Goal: Communication & Community: Answer question/provide support

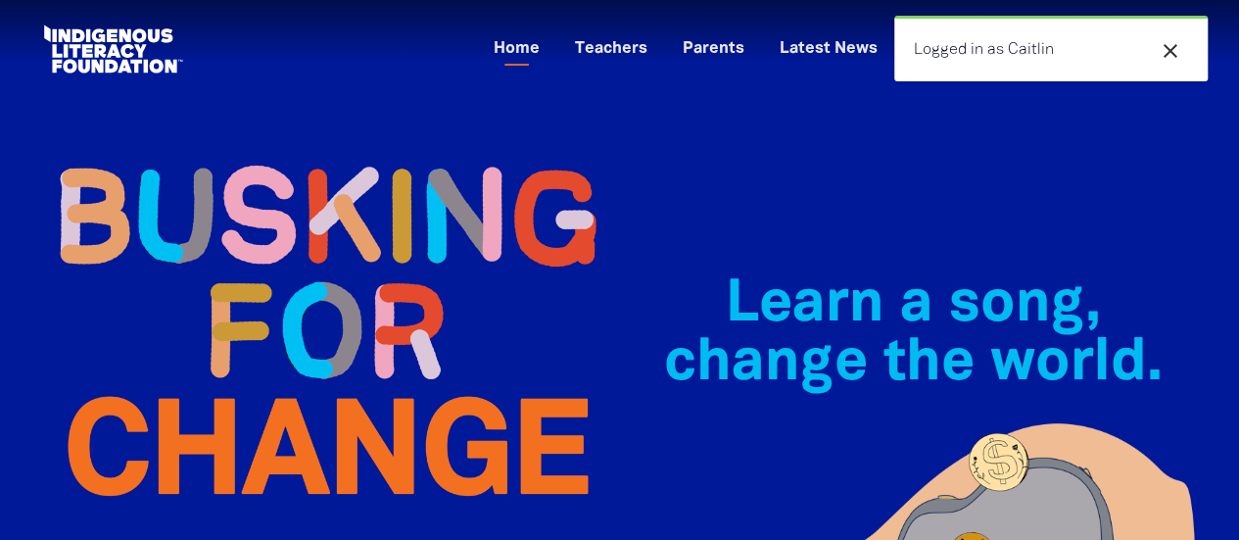
click at [1167, 57] on icon "close" at bounding box center [1171, 51] width 24 height 24
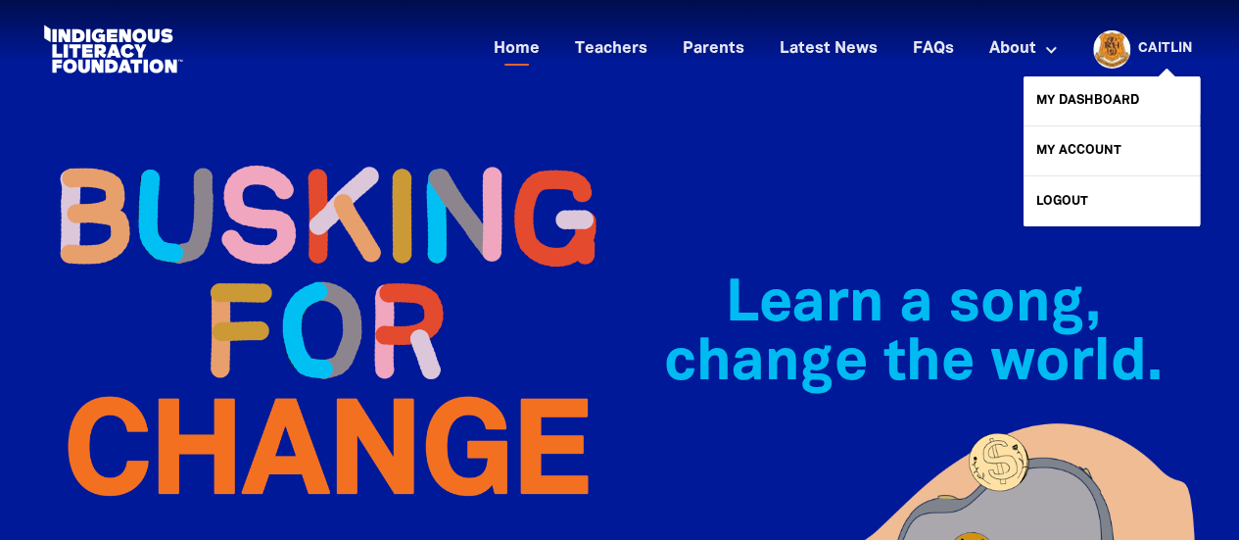
click at [1167, 56] on link "Caitlin" at bounding box center [1165, 49] width 54 height 14
click at [1122, 96] on link "My Dashboard" at bounding box center [1112, 100] width 176 height 49
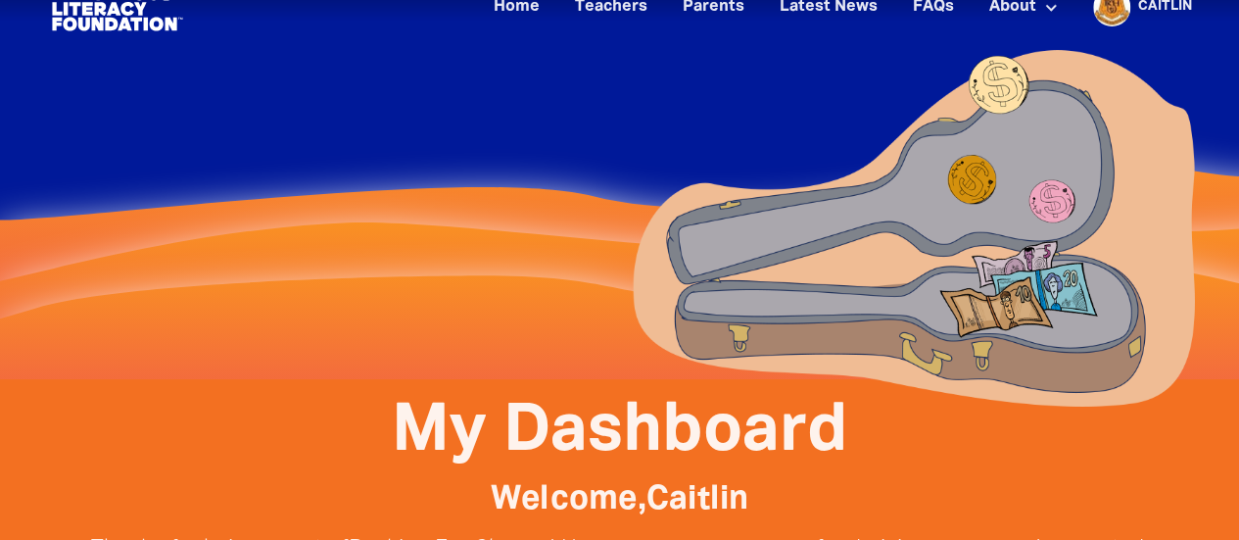
scroll to position [32, 0]
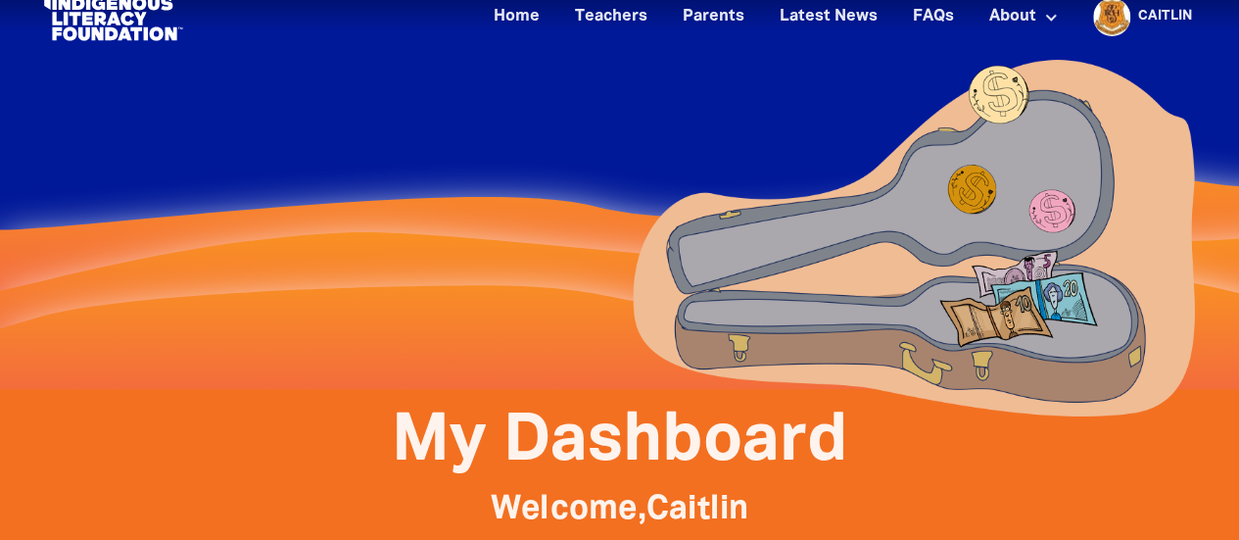
click at [1147, 25] on div "Caitlin" at bounding box center [1165, 16] width 70 height 29
click at [405, 236] on div at bounding box center [619, 178] width 1175 height 421
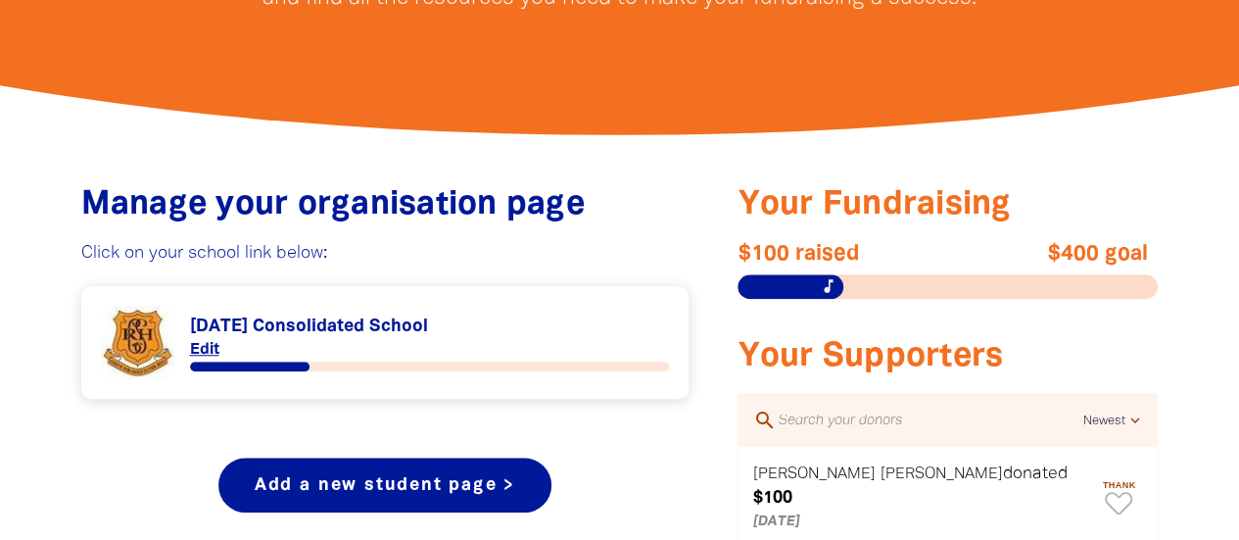
scroll to position [718, 0]
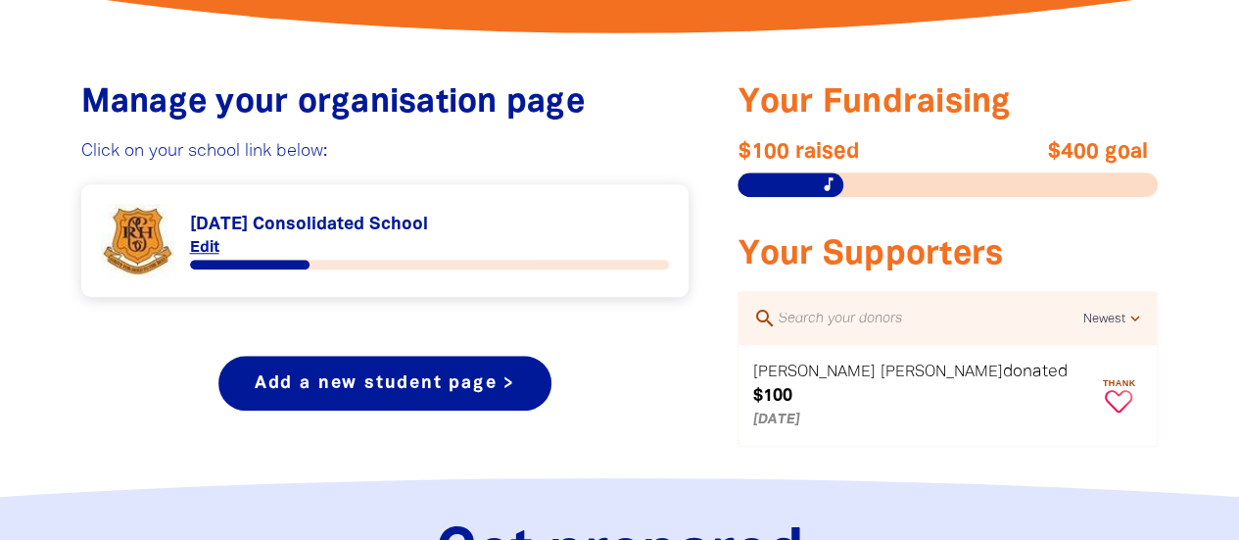
click at [1105, 391] on icon "Paginated content" at bounding box center [1118, 401] width 27 height 23
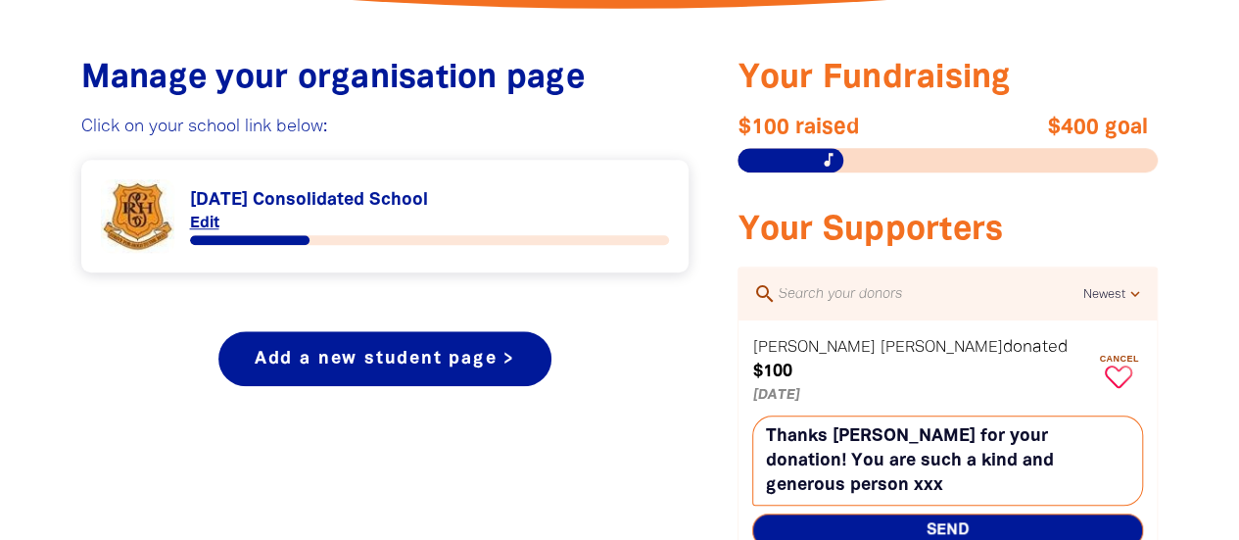
scroll to position [848, 0]
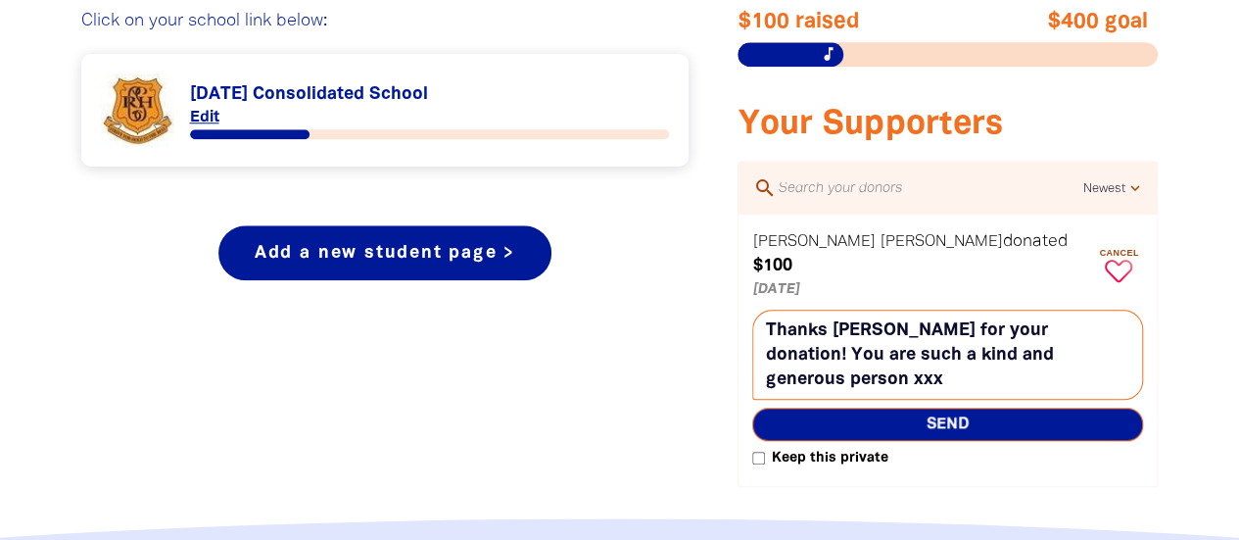
type textarea "Thanks [PERSON_NAME] for your donation! You are such a kind and generous person…"
click at [762, 447] on label "Keep this private" at bounding box center [819, 459] width 135 height 24
click at [762, 452] on input "Keep this private" at bounding box center [758, 458] width 13 height 13
checkbox input "true"
click at [958, 407] on span "Send" at bounding box center [947, 423] width 391 height 33
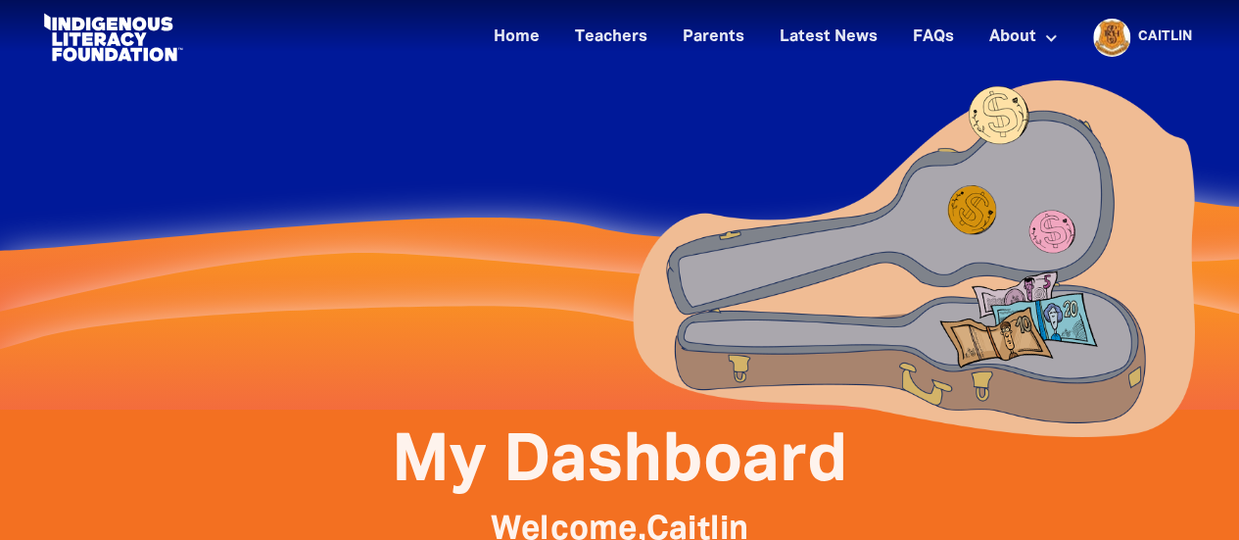
scroll to position [0, 0]
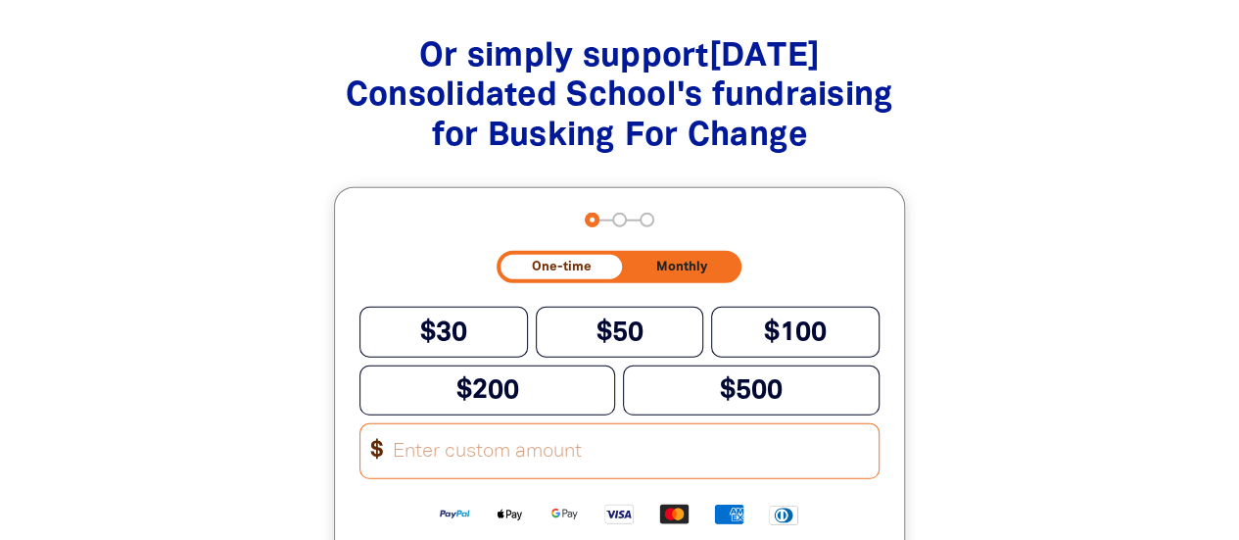
scroll to position [2513, 0]
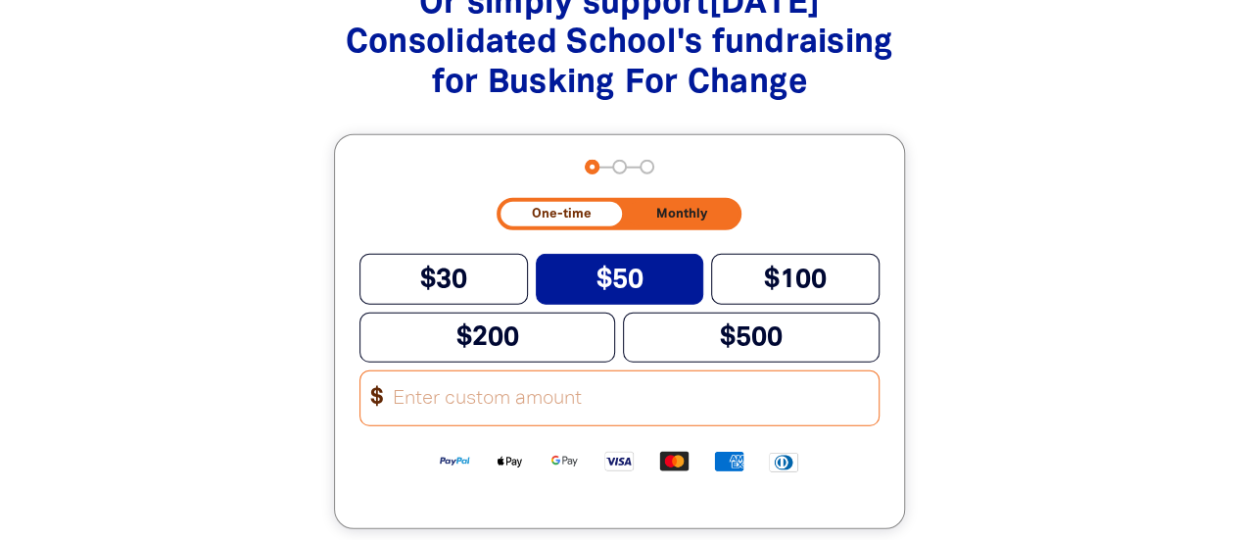
click at [670, 265] on button "$50" at bounding box center [620, 279] width 168 height 50
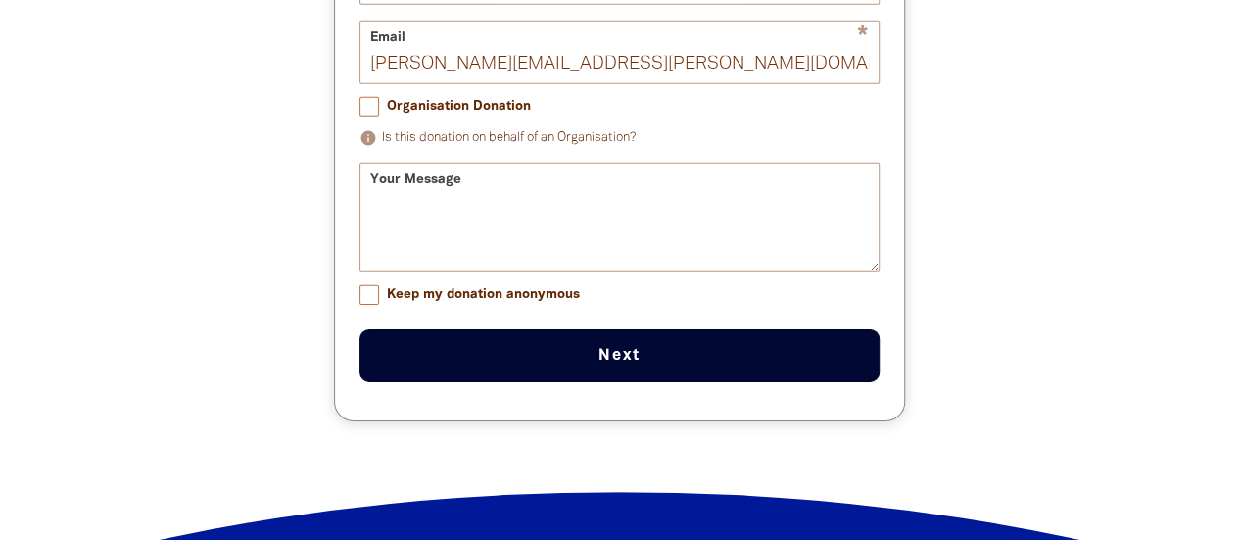
scroll to position [2971, 0]
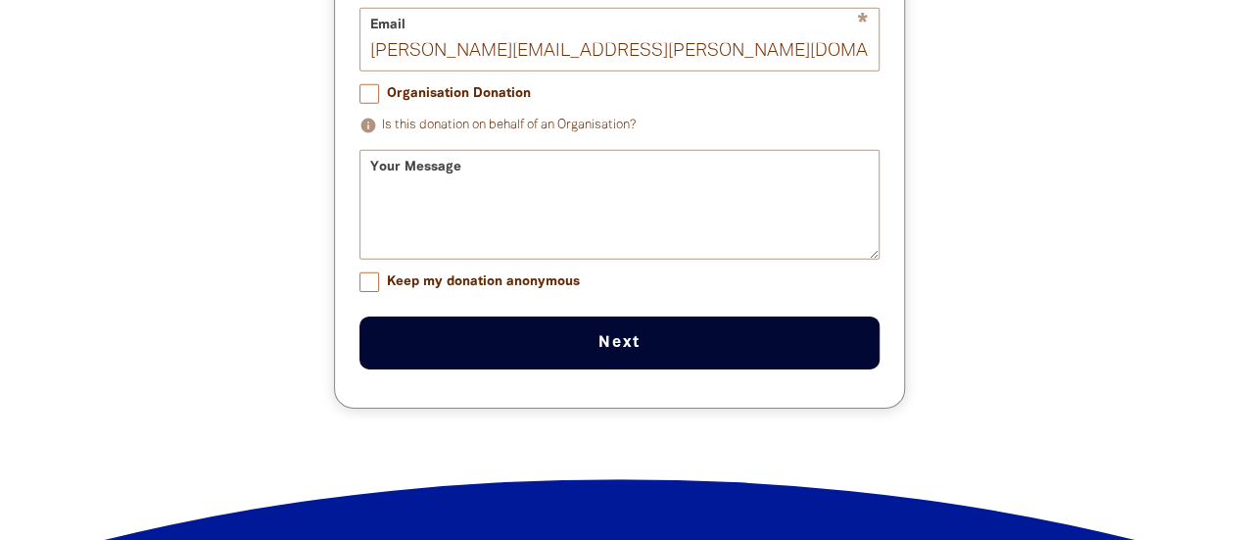
click at [646, 346] on button "Next chevron_right" at bounding box center [619, 342] width 520 height 53
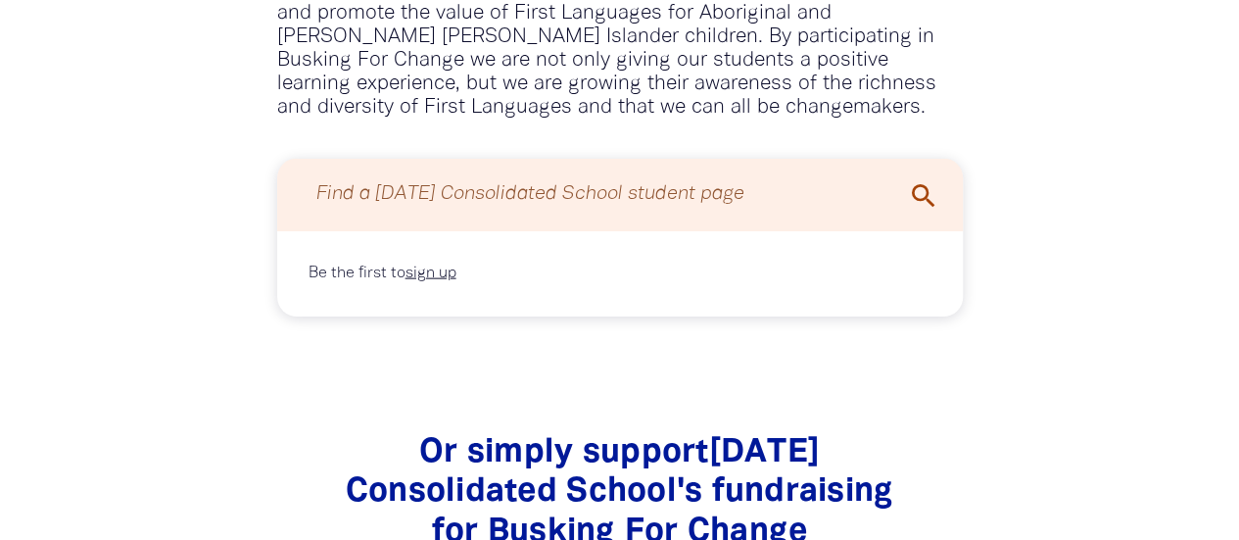
scroll to position [2047, 0]
